Goal: Task Accomplishment & Management: Use online tool/utility

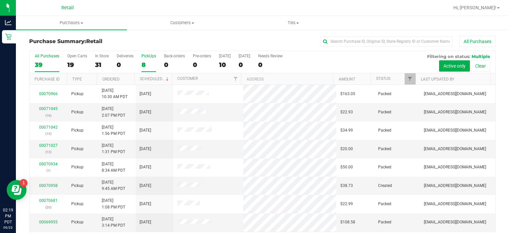
click at [150, 54] on div "PickUps" at bounding box center [149, 56] width 15 height 5
click at [0, 0] on input "PickUps 8" at bounding box center [0, 0] width 0 height 0
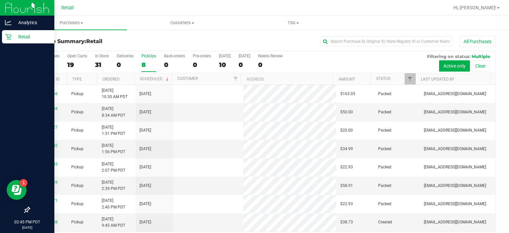
click at [10, 38] on icon at bounding box center [8, 37] width 6 height 6
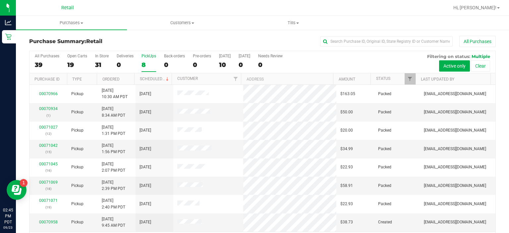
click at [151, 54] on div "PickUps" at bounding box center [149, 56] width 15 height 5
click at [0, 0] on input "PickUps 8" at bounding box center [0, 0] width 0 height 0
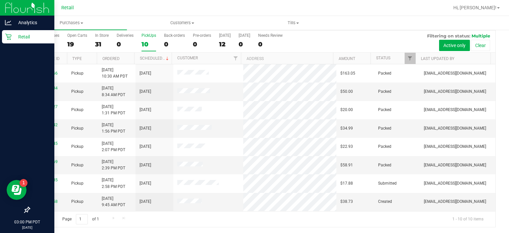
click at [9, 40] on icon at bounding box center [8, 36] width 7 height 7
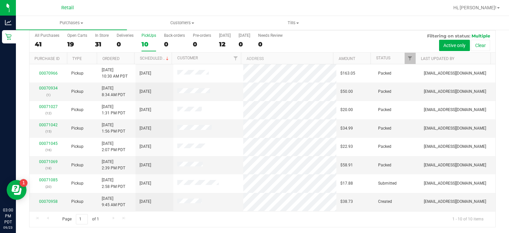
click at [151, 34] on div "PickUps" at bounding box center [149, 35] width 15 height 5
click at [0, 0] on input "PickUps 10" at bounding box center [0, 0] width 0 height 0
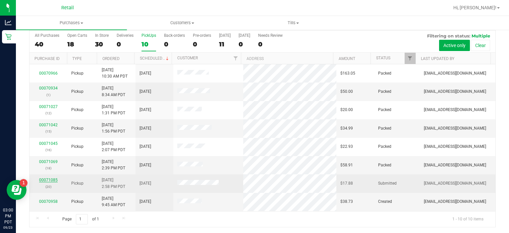
click at [50, 178] on link "00071085" at bounding box center [48, 180] width 19 height 5
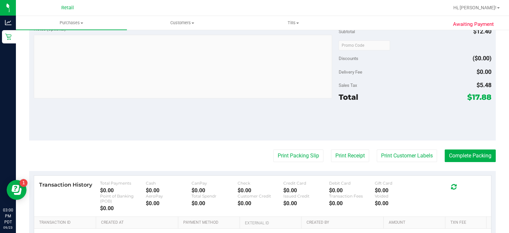
scroll to position [217, 0]
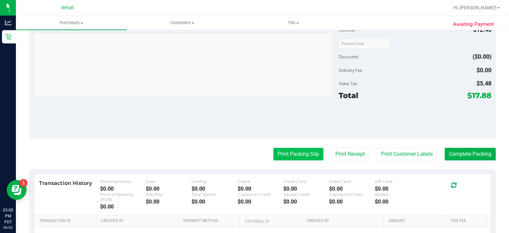
click at [294, 153] on button "Print Packing Slip" at bounding box center [299, 154] width 50 height 13
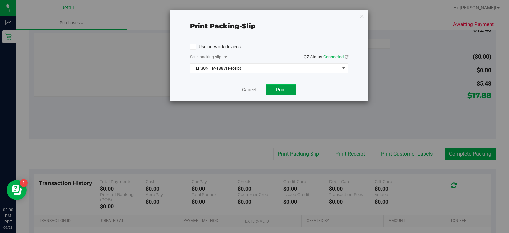
click at [286, 89] on span "Print" at bounding box center [281, 89] width 10 height 5
click at [248, 91] on link "Cancel" at bounding box center [249, 90] width 14 height 7
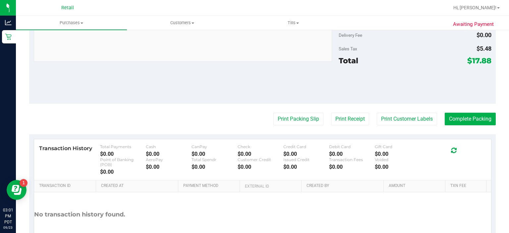
scroll to position [269, 0]
click at [463, 113] on button "Complete Packing" at bounding box center [470, 118] width 51 height 13
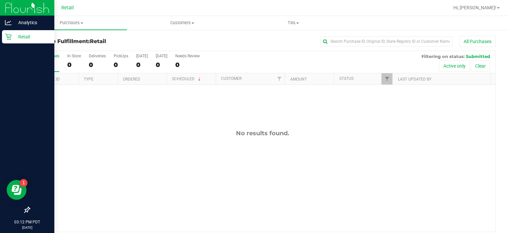
click at [9, 38] on icon at bounding box center [8, 36] width 7 height 7
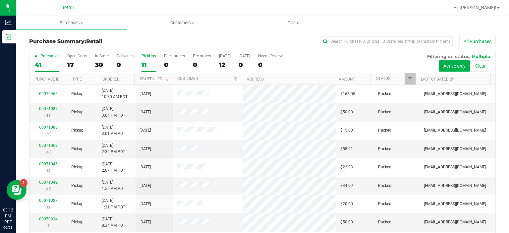
click at [151, 57] on div "PickUps" at bounding box center [149, 56] width 15 height 5
click at [0, 0] on input "PickUps 11" at bounding box center [0, 0] width 0 height 0
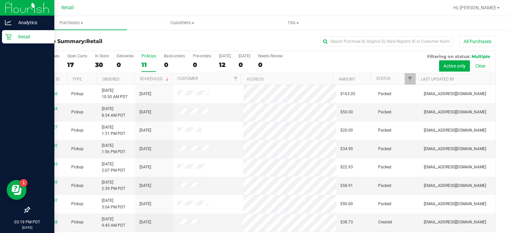
click at [1, 41] on link "Retail" at bounding box center [27, 37] width 54 height 14
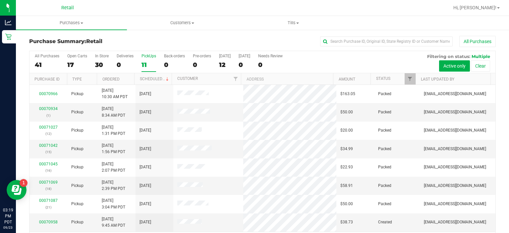
click at [145, 59] on label "PickUps 11" at bounding box center [149, 63] width 15 height 18
click at [0, 0] on input "PickUps 11" at bounding box center [0, 0] width 0 height 0
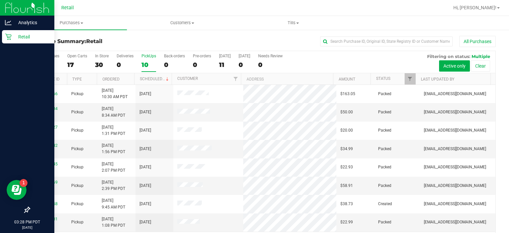
click at [9, 40] on div "Retail" at bounding box center [28, 36] width 52 height 13
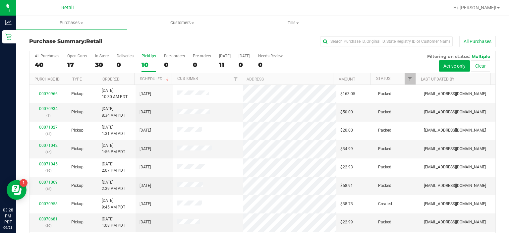
click at [150, 57] on div "PickUps" at bounding box center [149, 56] width 15 height 5
click at [0, 0] on input "PickUps 10" at bounding box center [0, 0] width 0 height 0
click at [493, 9] on span "Hi, [PERSON_NAME]!" at bounding box center [475, 7] width 43 height 5
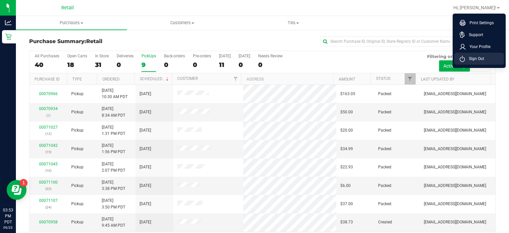
click at [475, 60] on span "Sign Out" at bounding box center [474, 58] width 19 height 7
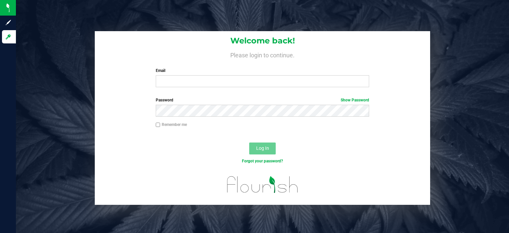
click at [173, 72] on label "Email" at bounding box center [263, 71] width 214 height 6
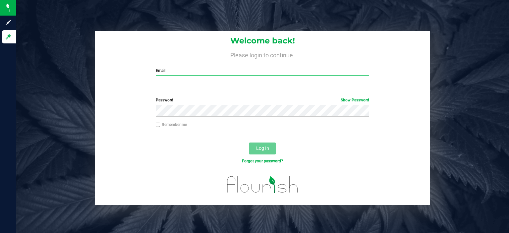
click at [173, 75] on input "Email" at bounding box center [263, 81] width 214 height 12
type input "[EMAIL_ADDRESS][DOMAIN_NAME]"
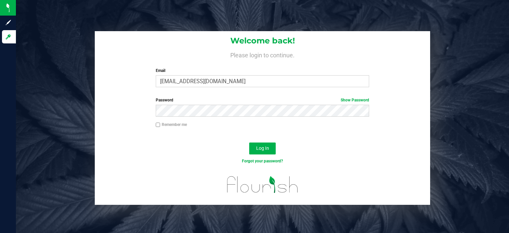
click at [139, 178] on div at bounding box center [263, 188] width 336 height 34
click at [263, 148] on span "Log In" at bounding box center [262, 148] width 13 height 5
